Goal: Information Seeking & Learning: Learn about a topic

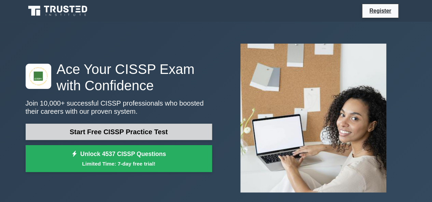
click at [178, 130] on link "Start Free CISSP Practice Test" at bounding box center [119, 132] width 186 height 16
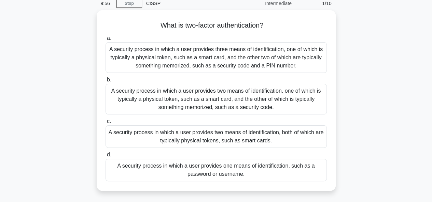
scroll to position [28, 0]
click at [266, 94] on div "A security process in which a user provides two means of identification, one of…" at bounding box center [215, 99] width 221 height 31
click at [105, 82] on input "b. A security process in which a user provides two means of identification, one…" at bounding box center [105, 79] width 0 height 4
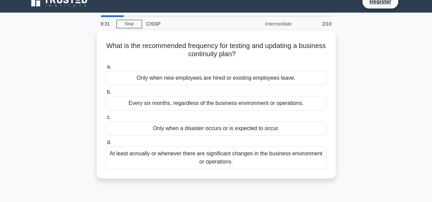
scroll to position [10, 0]
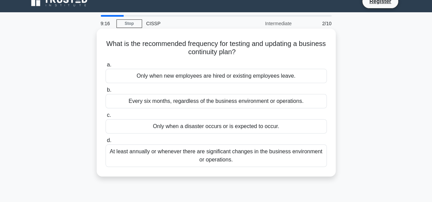
click at [264, 100] on div "Every six months, regardless of the business environment or operations." at bounding box center [215, 101] width 221 height 14
click at [105, 92] on input "b. Every six months, regardless of the business environment or operations." at bounding box center [105, 90] width 0 height 4
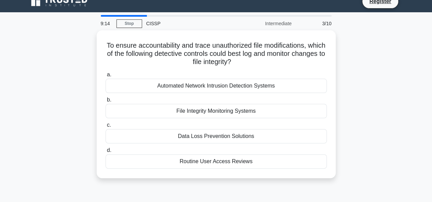
scroll to position [0, 0]
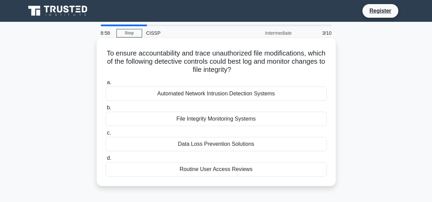
click at [257, 120] on div "File Integrity Monitoring Systems" at bounding box center [215, 119] width 221 height 14
click at [105, 110] on input "b. File Integrity Monitoring Systems" at bounding box center [105, 108] width 0 height 4
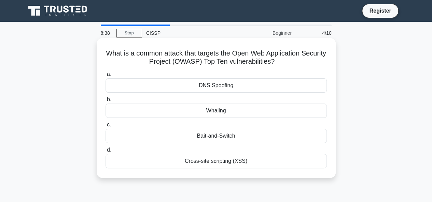
click at [289, 158] on div "Cross-site scripting (XSS)" at bounding box center [215, 161] width 221 height 14
click at [105, 152] on input "d. Cross-site scripting (XSS)" at bounding box center [105, 150] width 0 height 4
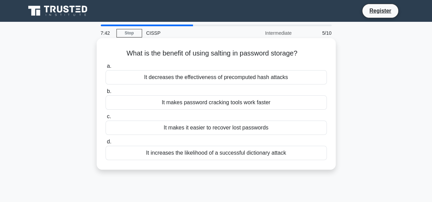
click at [287, 77] on div "It decreases the effectiveness of precomputed hash attacks" at bounding box center [215, 77] width 221 height 14
click at [105, 69] on input "a. It decreases the effectiveness of precomputed hash attacks" at bounding box center [105, 66] width 0 height 4
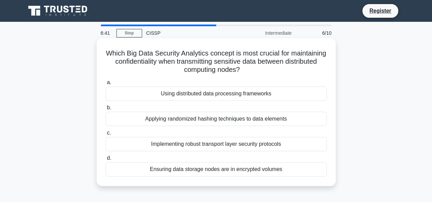
click at [255, 145] on div "Implementing robust transport layer security protocols" at bounding box center [215, 144] width 221 height 14
click at [105, 135] on input "c. Implementing robust transport layer security protocols" at bounding box center [105, 133] width 0 height 4
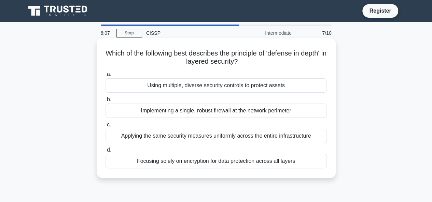
click at [277, 85] on div "Using multiple, diverse security controls to protect assets" at bounding box center [215, 85] width 221 height 14
click at [105, 77] on input "a. Using multiple, diverse security controls to protect assets" at bounding box center [105, 74] width 0 height 4
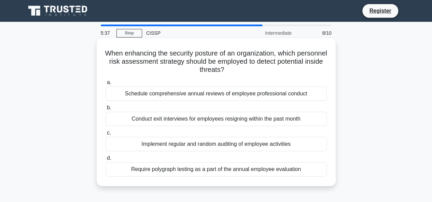
click at [272, 144] on div "Implement regular and random auditing of employee activities" at bounding box center [215, 144] width 221 height 14
click at [105, 135] on input "c. Implement regular and random auditing of employee activities" at bounding box center [105, 133] width 0 height 4
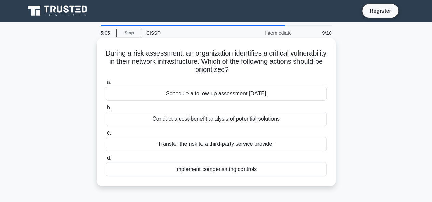
click at [251, 171] on div "Implement compensating controls" at bounding box center [215, 169] width 221 height 14
click at [105, 161] on input "d. Implement compensating controls" at bounding box center [105, 158] width 0 height 4
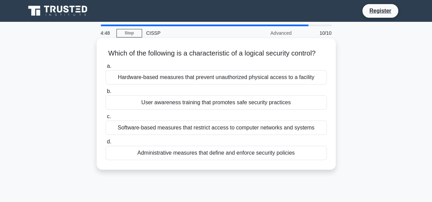
click at [298, 135] on div "Software-based measures that restrict access to computer networks and systems" at bounding box center [215, 128] width 221 height 14
click at [105, 119] on input "c. Software-based measures that restrict access to computer networks and systems" at bounding box center [105, 117] width 0 height 4
